Goal: Task Accomplishment & Management: Manage account settings

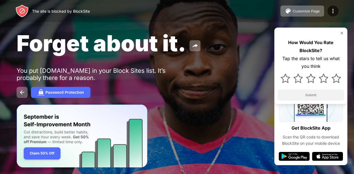
click at [341, 31] on img at bounding box center [341, 33] width 4 height 4
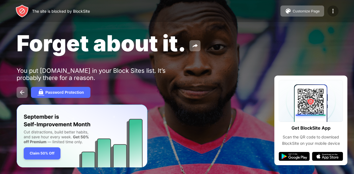
click at [332, 13] on img at bounding box center [332, 11] width 7 height 7
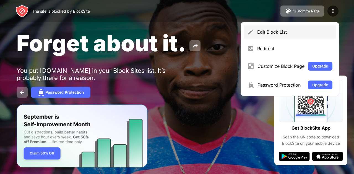
click at [267, 30] on div "Edit Block List" at bounding box center [294, 32] width 75 height 6
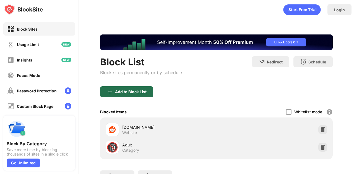
click at [136, 89] on div "Add to Block List" at bounding box center [126, 91] width 53 height 11
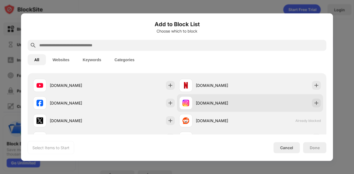
scroll to position [83, 0]
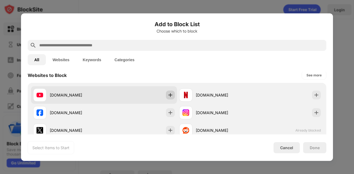
click at [168, 94] on img at bounding box center [170, 95] width 6 height 6
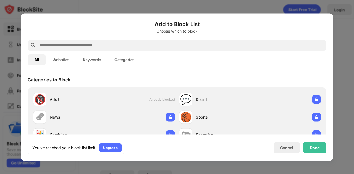
scroll to position [0, 0]
click at [316, 151] on div "Done" at bounding box center [314, 147] width 23 height 11
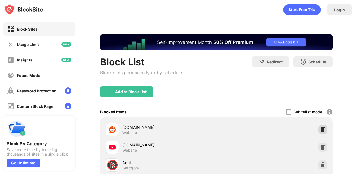
click at [319, 133] on div at bounding box center [322, 129] width 9 height 9
